Goal: Task Accomplishment & Management: Manage account settings

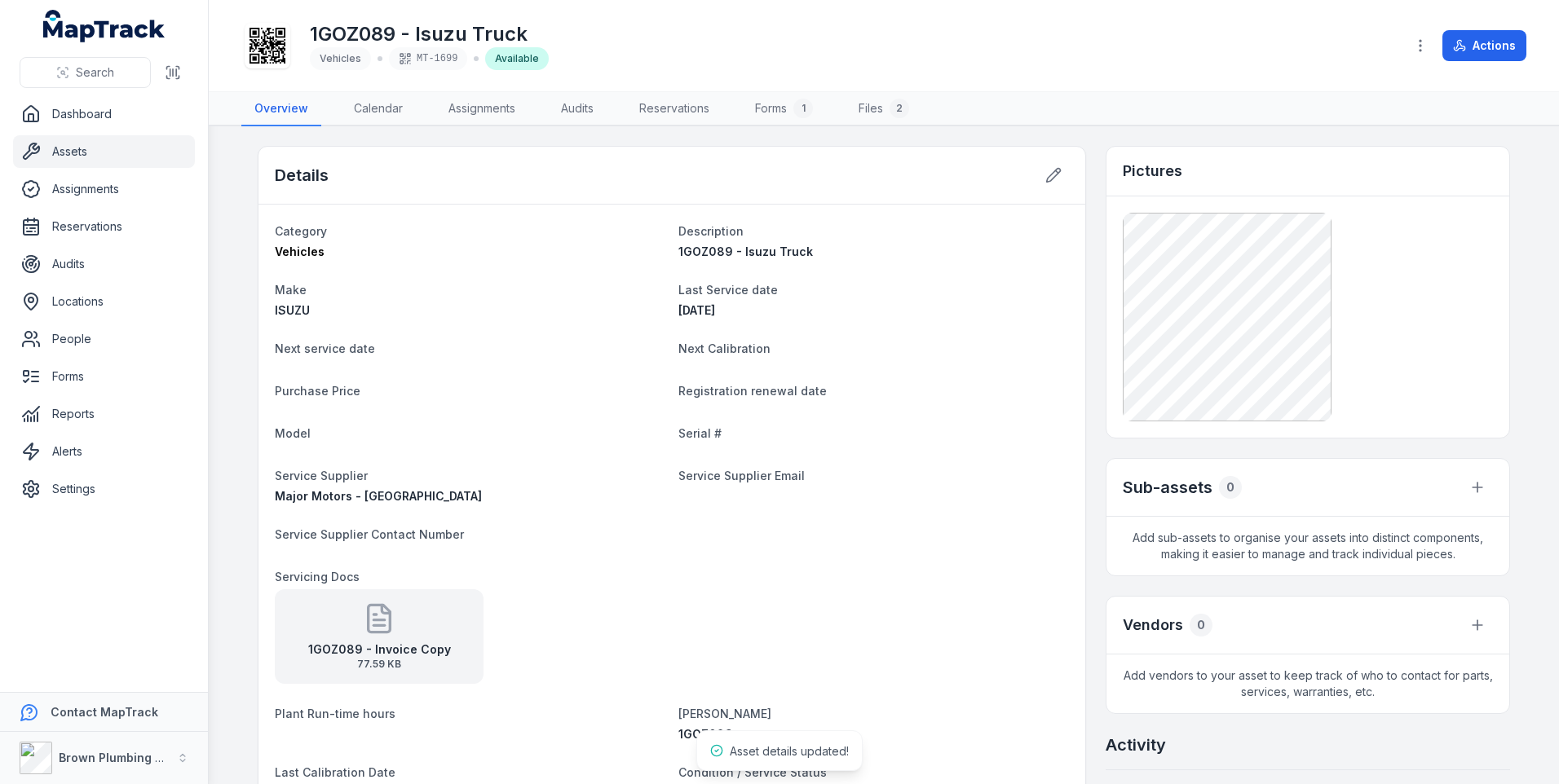
scroll to position [244, 0]
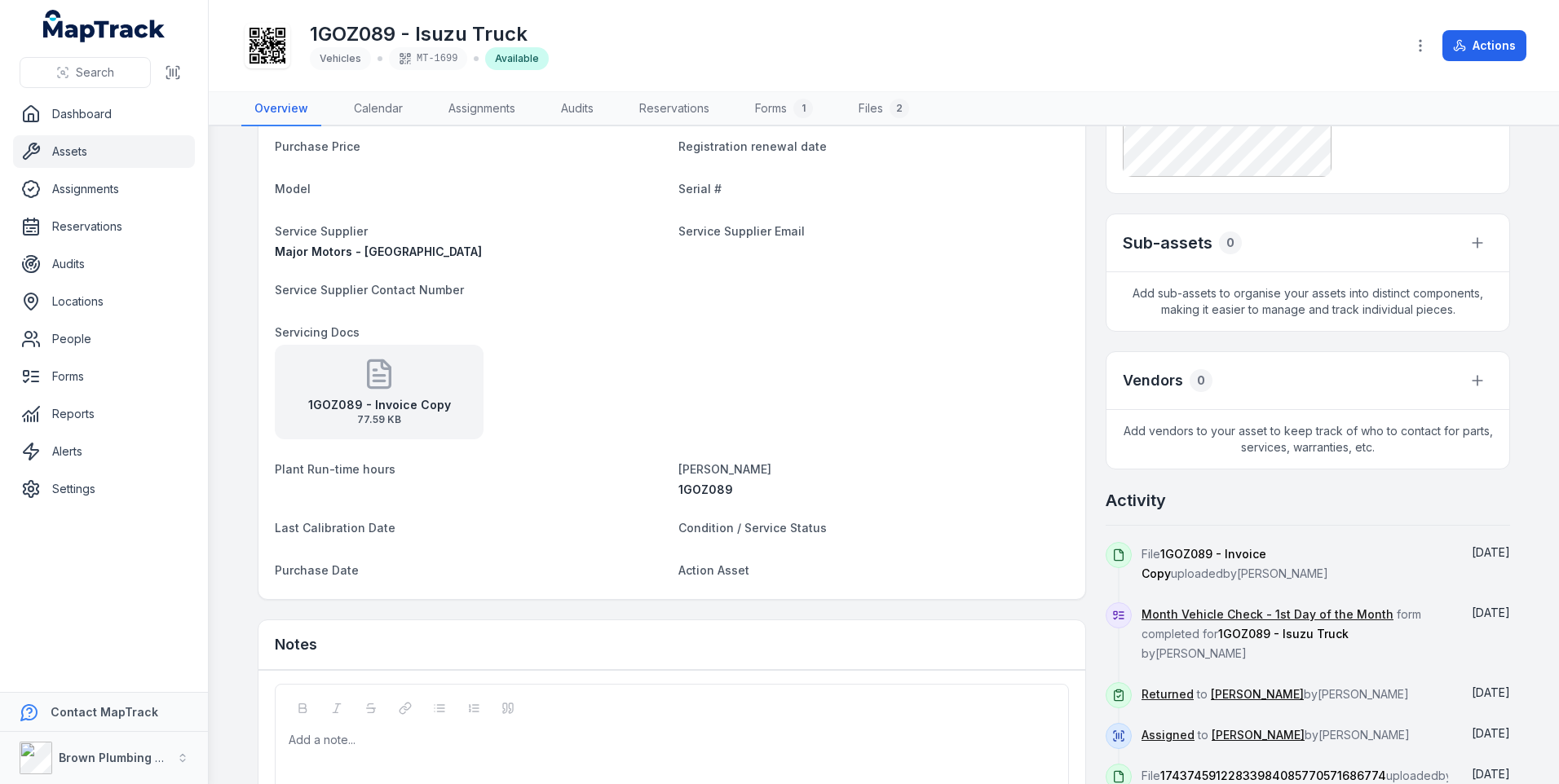
click at [373, 376] on icon at bounding box center [378, 376] width 10 height 0
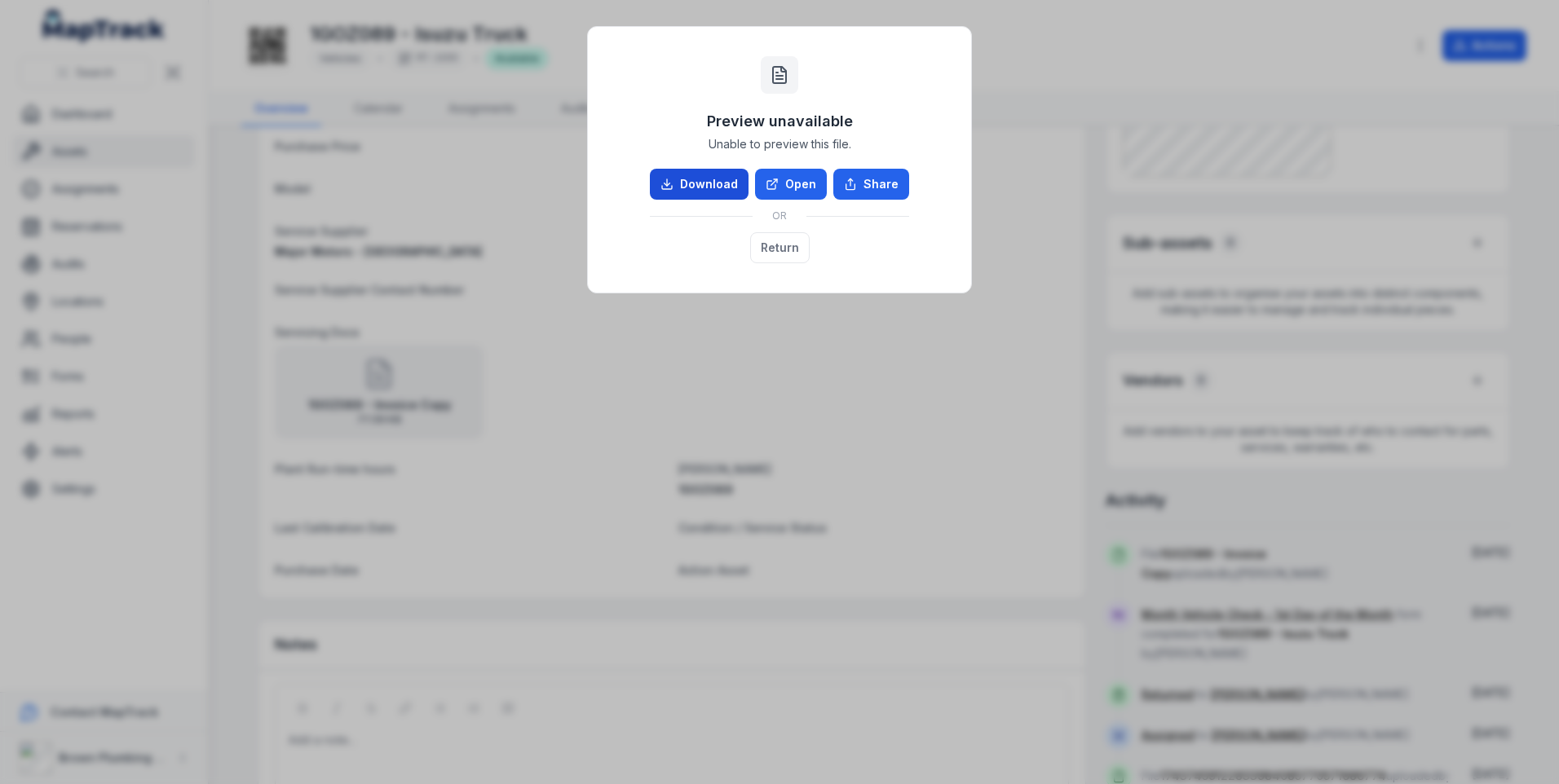
click at [714, 186] on link "Download" at bounding box center [698, 184] width 98 height 31
click at [1118, 74] on div "Preview unavailable Unable to preview this file. Download Open Share OR Return" at bounding box center [780, 392] width 1559 height 784
click at [773, 244] on button "Return" at bounding box center [780, 247] width 60 height 31
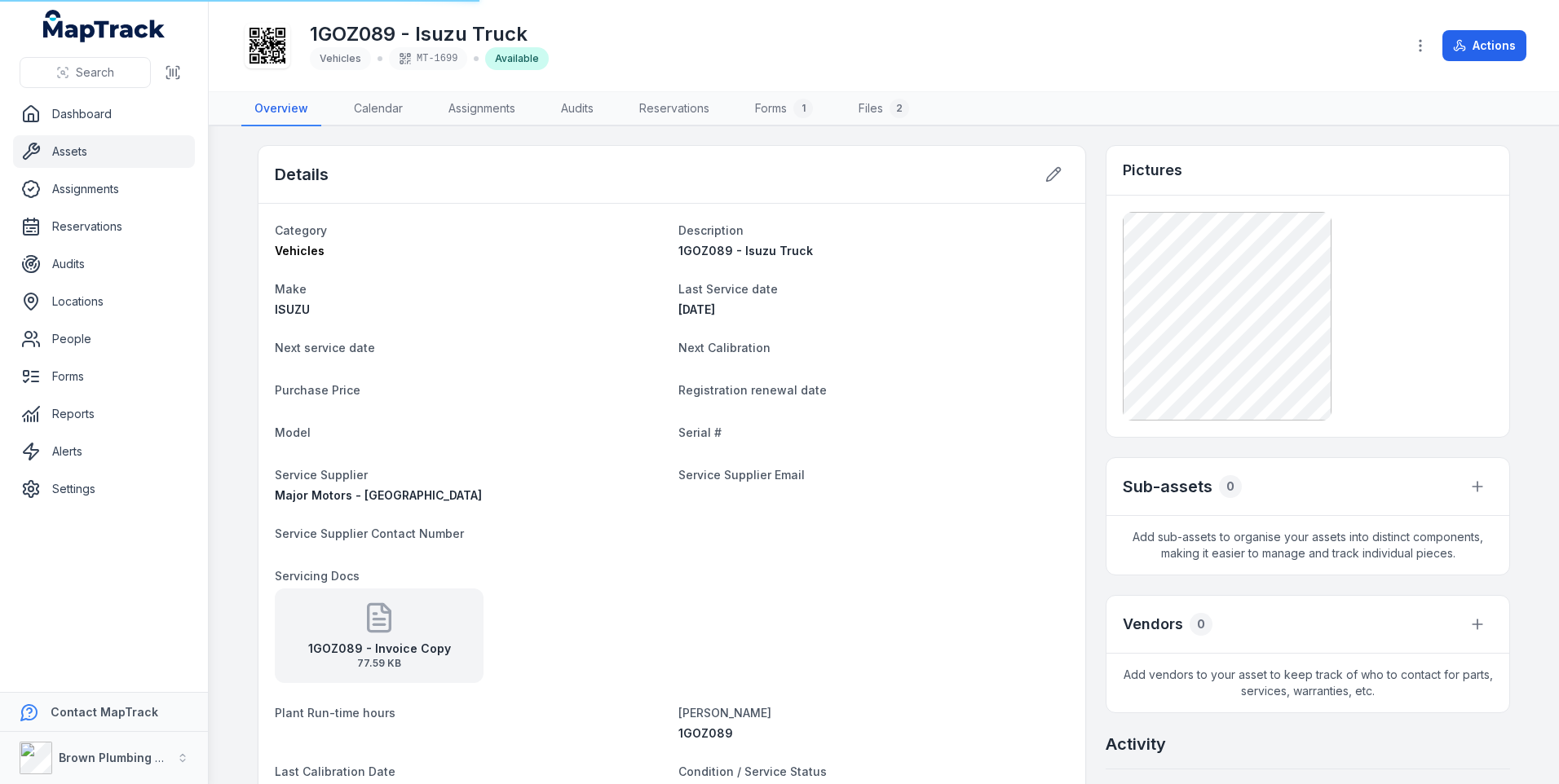
scroll to position [0, 0]
click at [309, 360] on div "Next service date" at bounding box center [469, 349] width 391 height 22
click at [1048, 175] on icon at bounding box center [1052, 174] width 16 height 16
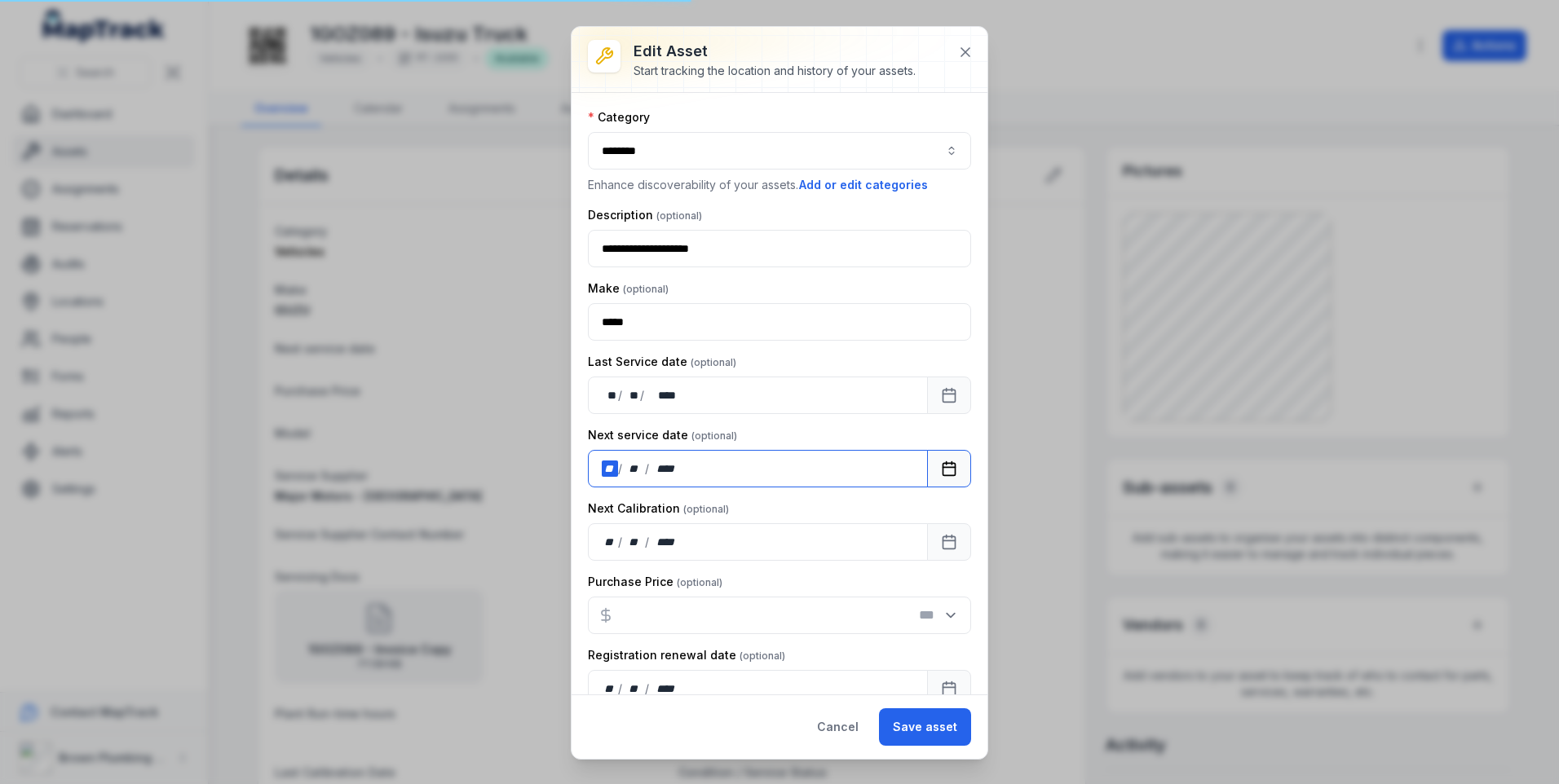
click at [606, 466] on div "**" at bounding box center [609, 468] width 16 height 16
drag, startPoint x: 927, startPoint y: 725, endPoint x: 934, endPoint y: 720, distance: 8.6
click at [926, 725] on button "Save asset" at bounding box center [925, 727] width 92 height 37
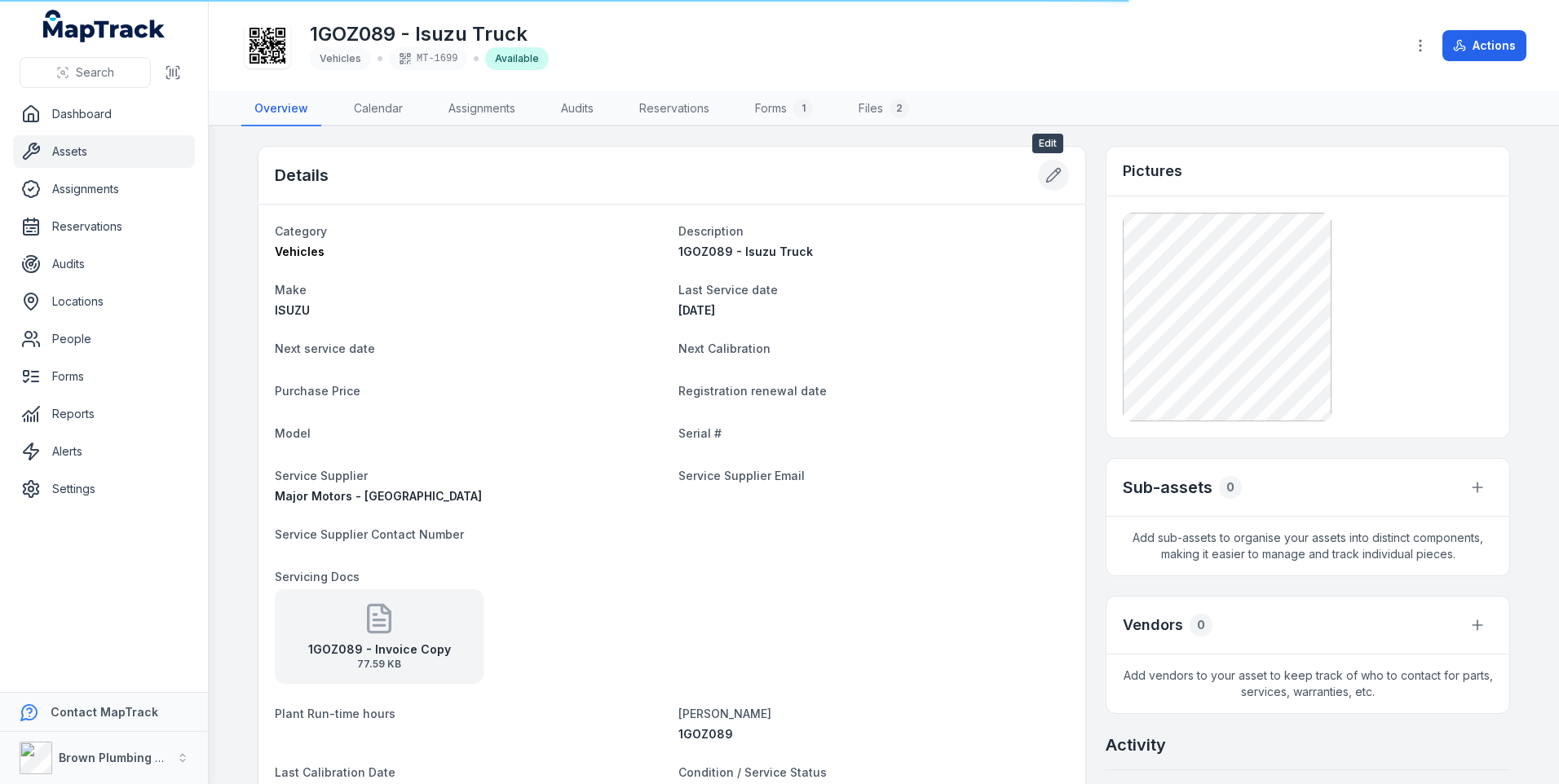
click at [1045, 173] on icon at bounding box center [1052, 174] width 16 height 16
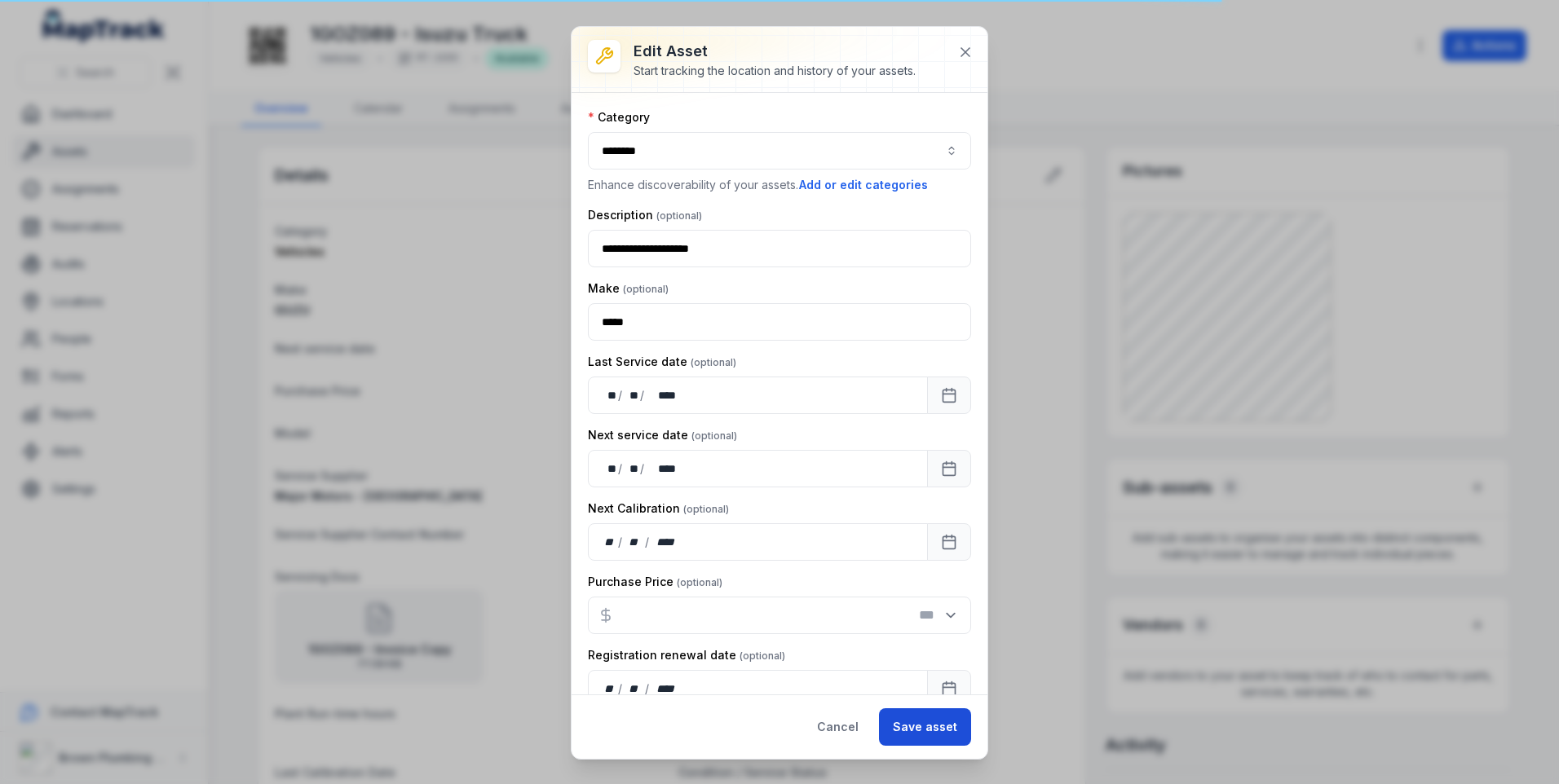
click at [916, 725] on button "Save asset" at bounding box center [925, 727] width 92 height 37
